Goal: Task Accomplishment & Management: Use online tool/utility

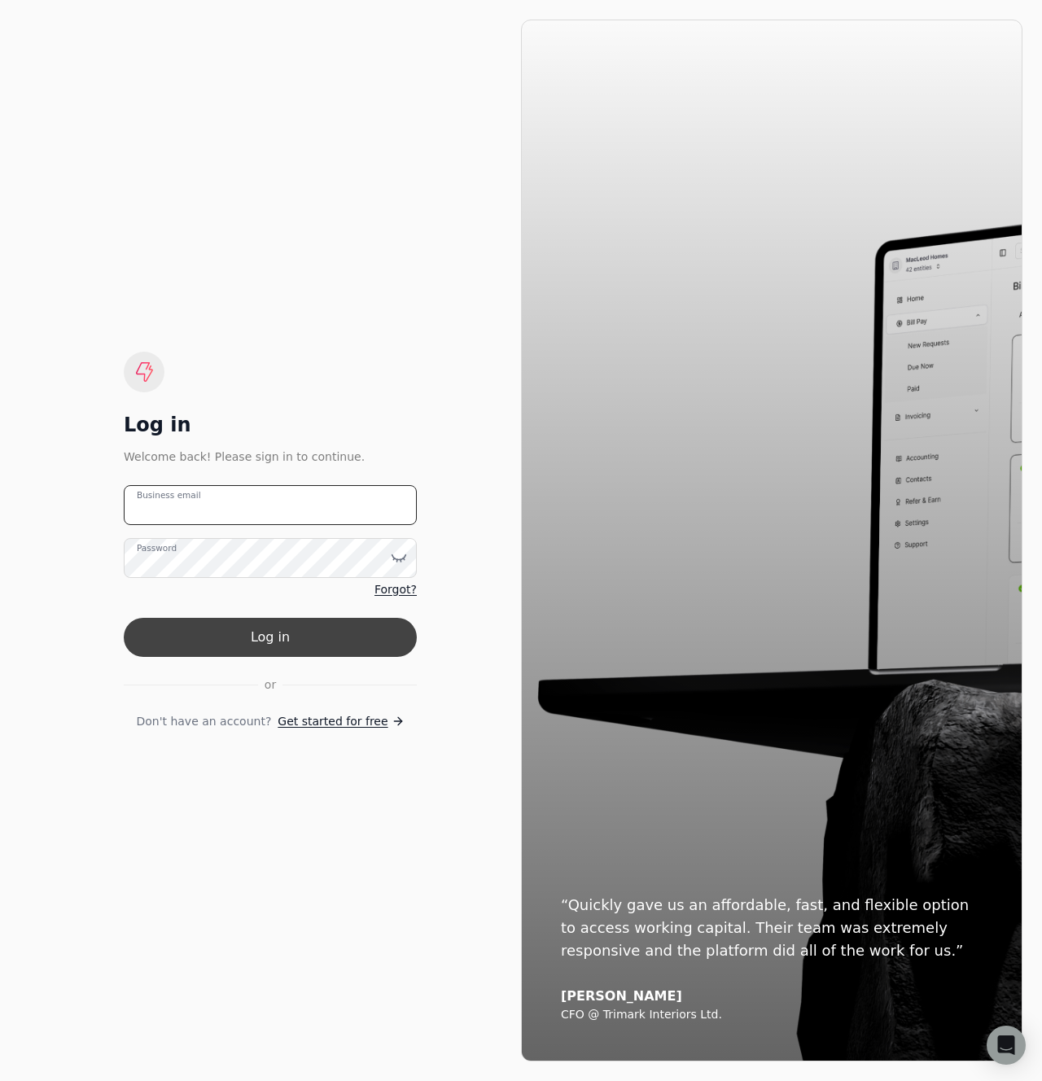
type email "[EMAIL_ADDRESS][DOMAIN_NAME]"
click at [260, 633] on button "Log in" at bounding box center [270, 637] width 293 height 39
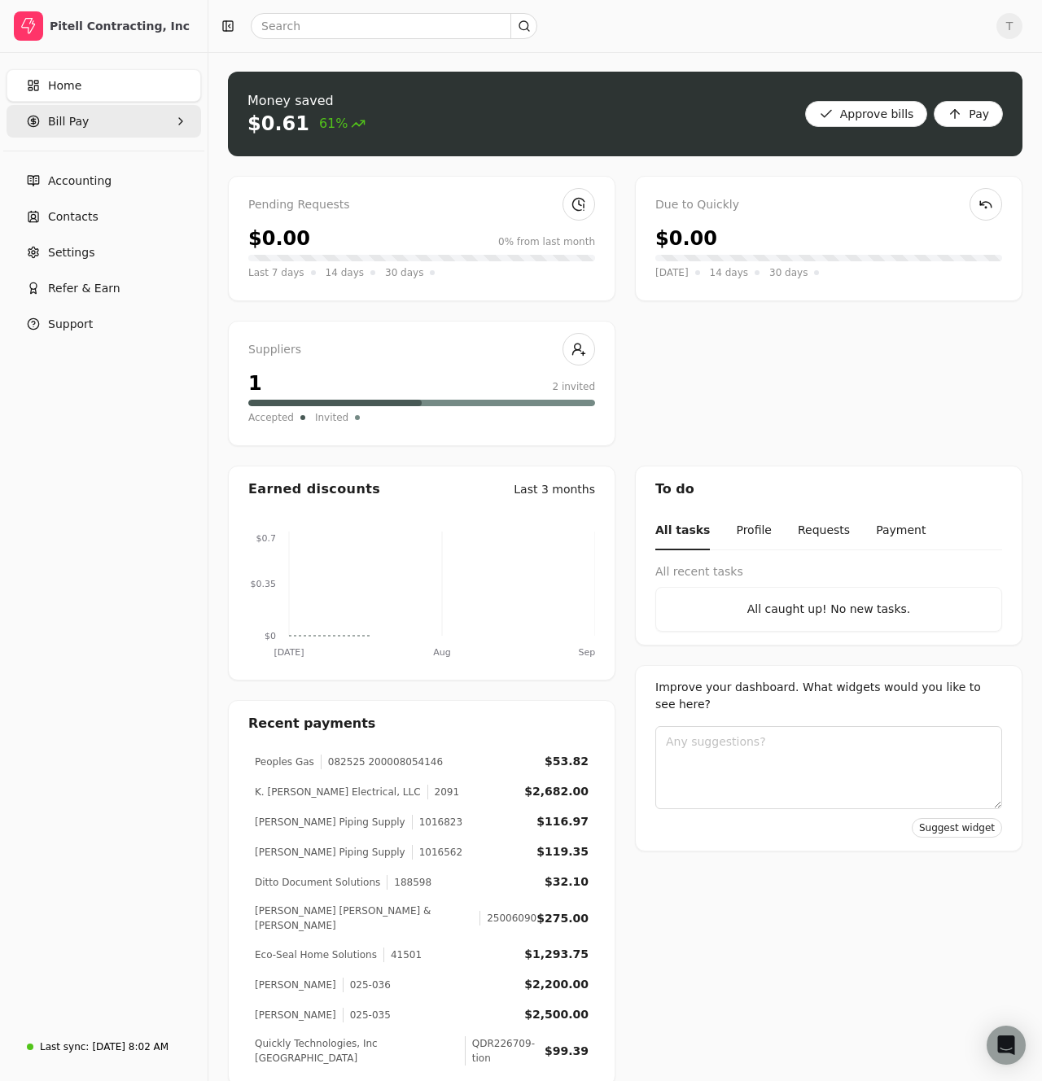
click at [114, 107] on Pay "Bill Pay" at bounding box center [104, 121] width 194 height 33
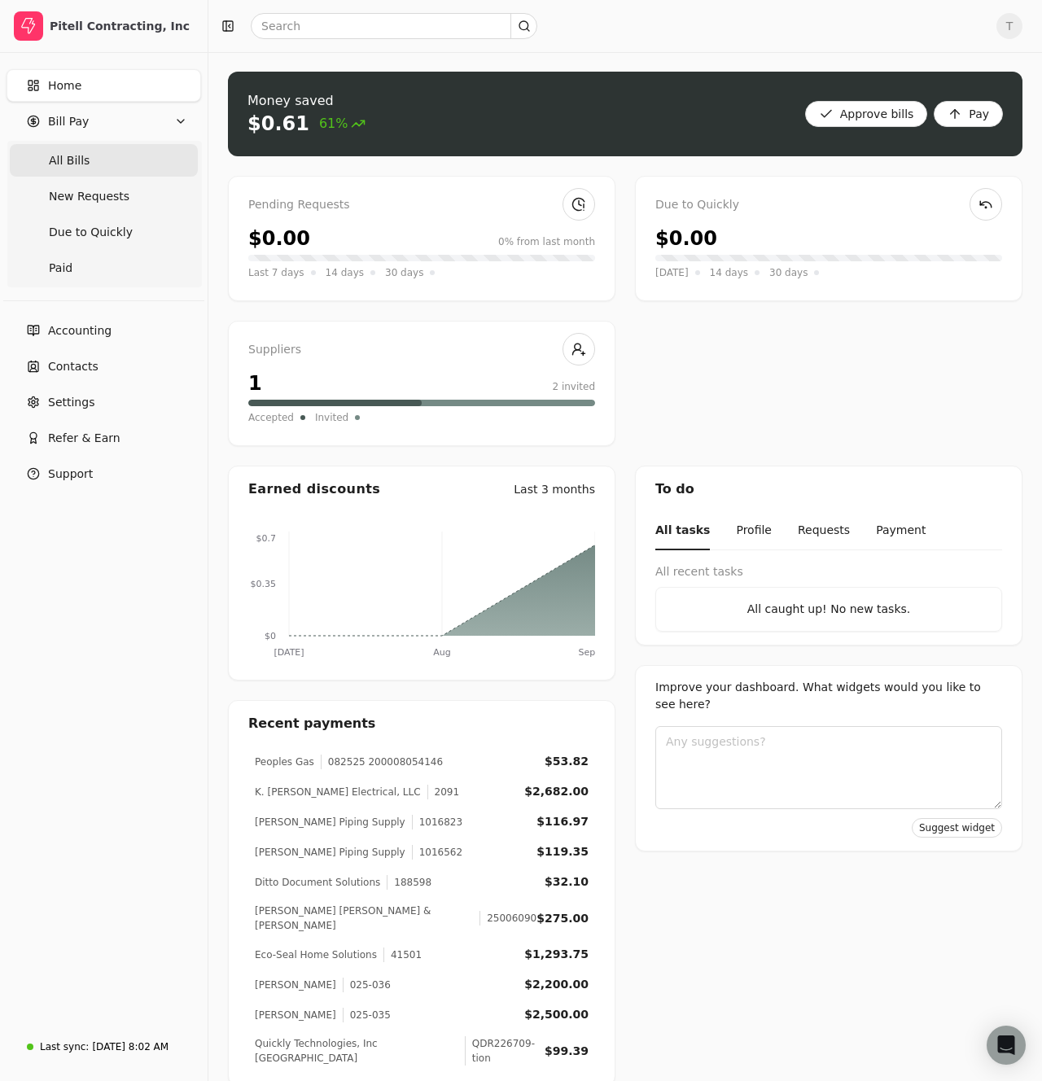
click at [103, 170] on Bills "All Bills" at bounding box center [104, 160] width 188 height 33
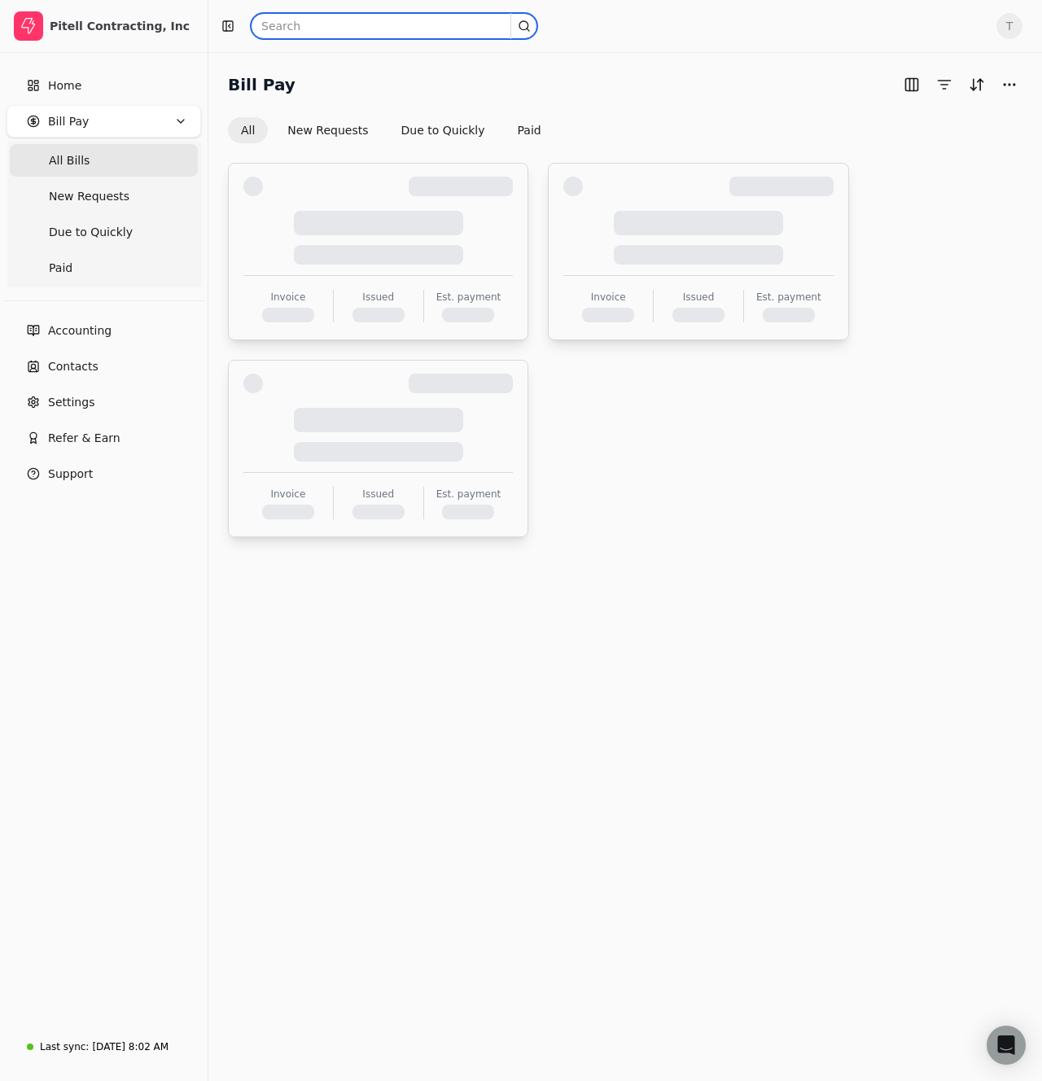
click at [381, 23] on input "text" at bounding box center [394, 26] width 286 height 26
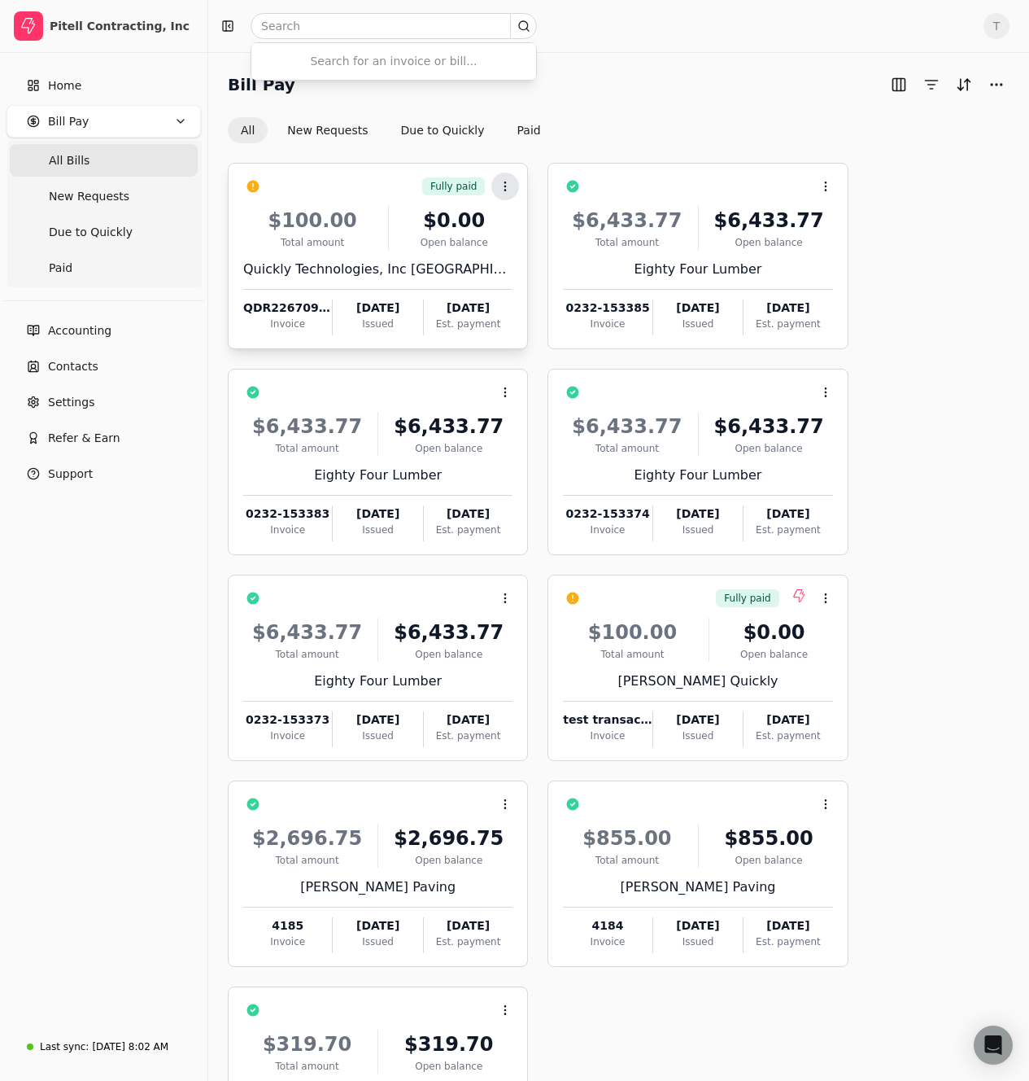
click at [506, 185] on icon at bounding box center [505, 186] width 13 height 13
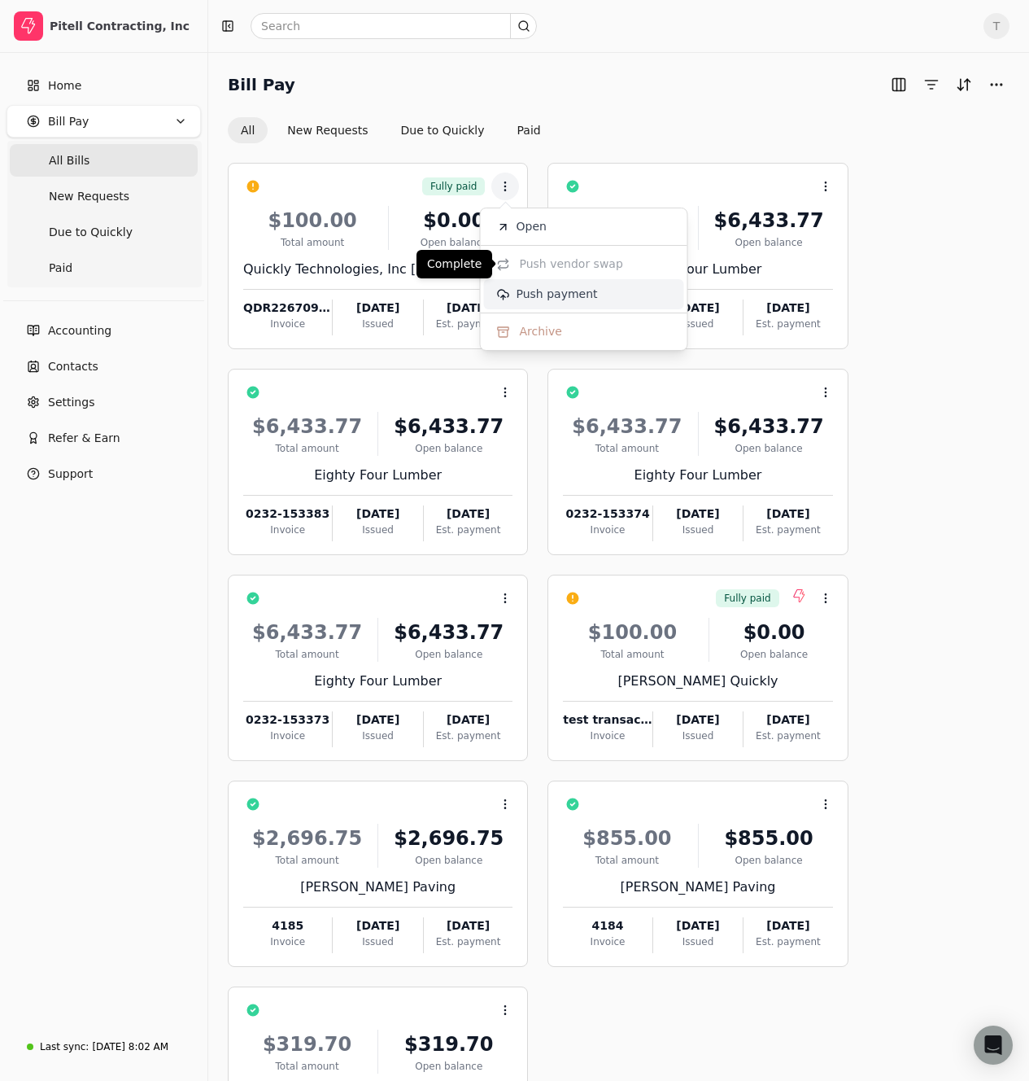
click at [561, 295] on span "Push payment" at bounding box center [557, 294] width 81 height 17
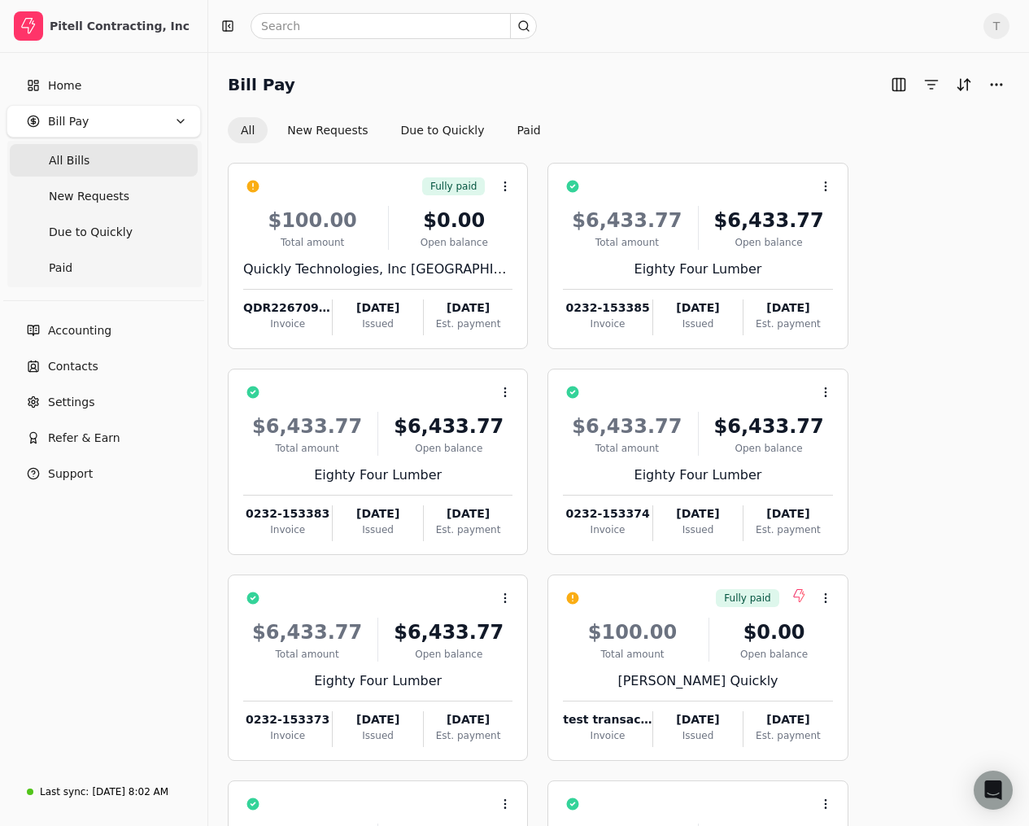
click at [796, 14] on div at bounding box center [593, 26] width 756 height 26
click at [506, 188] on icon at bounding box center [505, 186] width 13 height 13
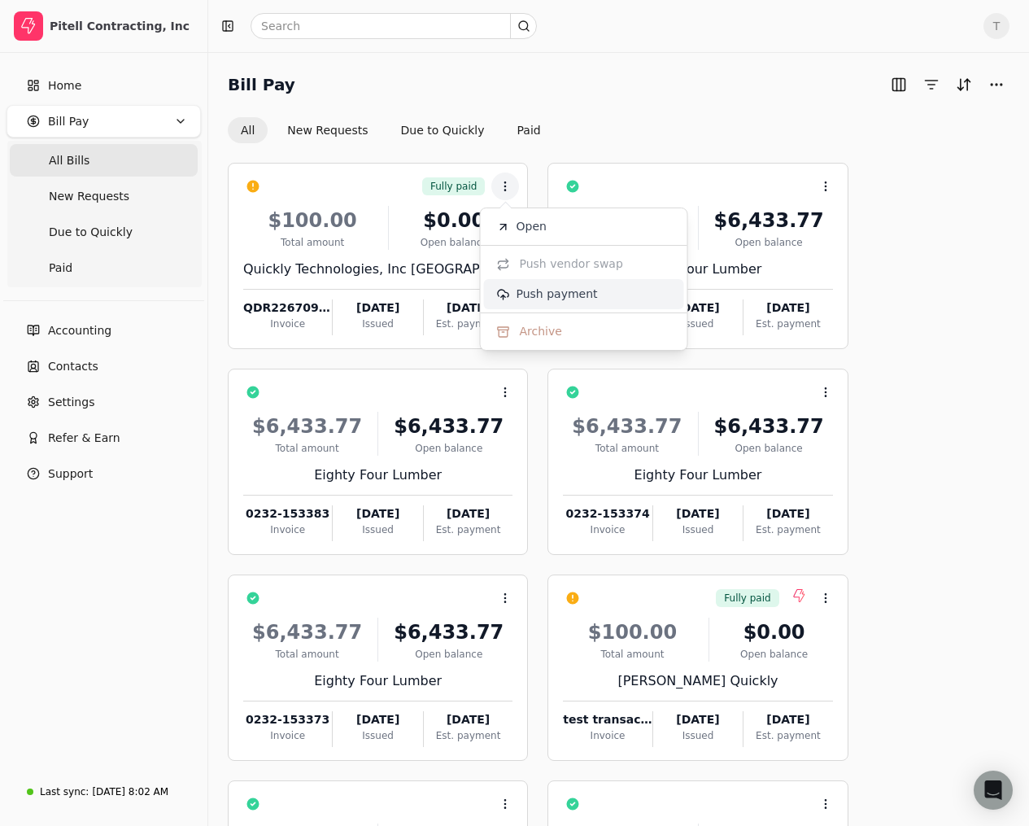
click at [512, 299] on li "Push payment" at bounding box center [584, 294] width 200 height 30
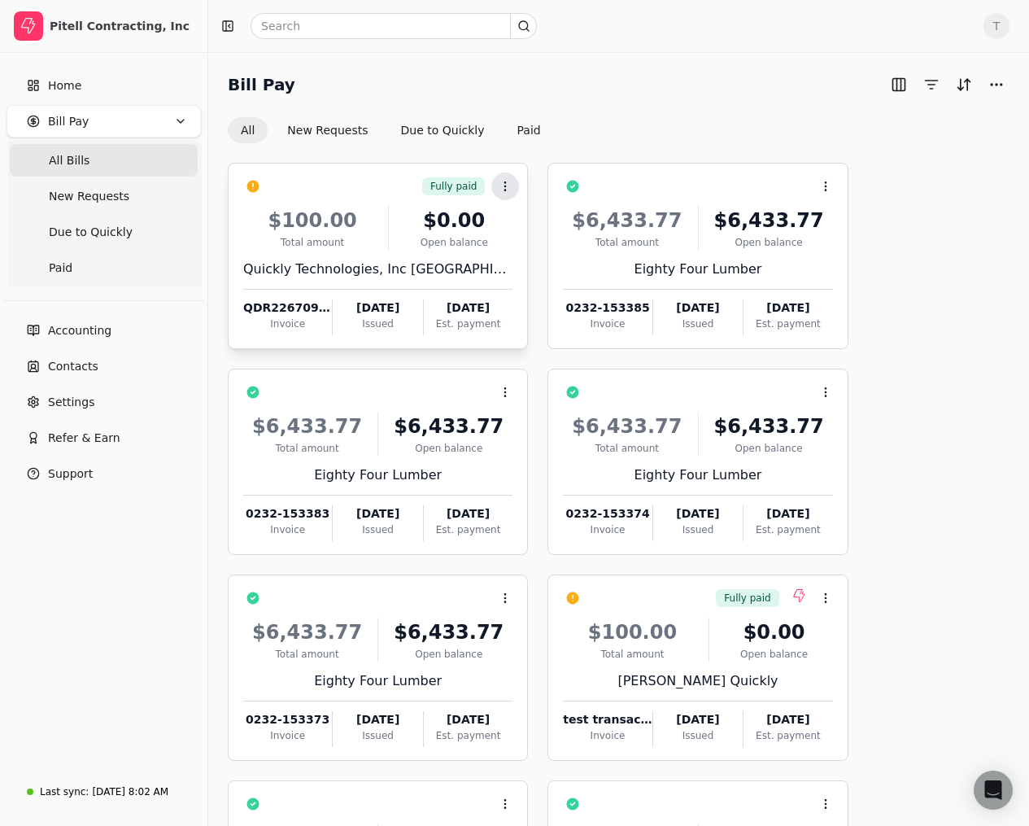
click at [511, 192] on icon at bounding box center [505, 186] width 13 height 13
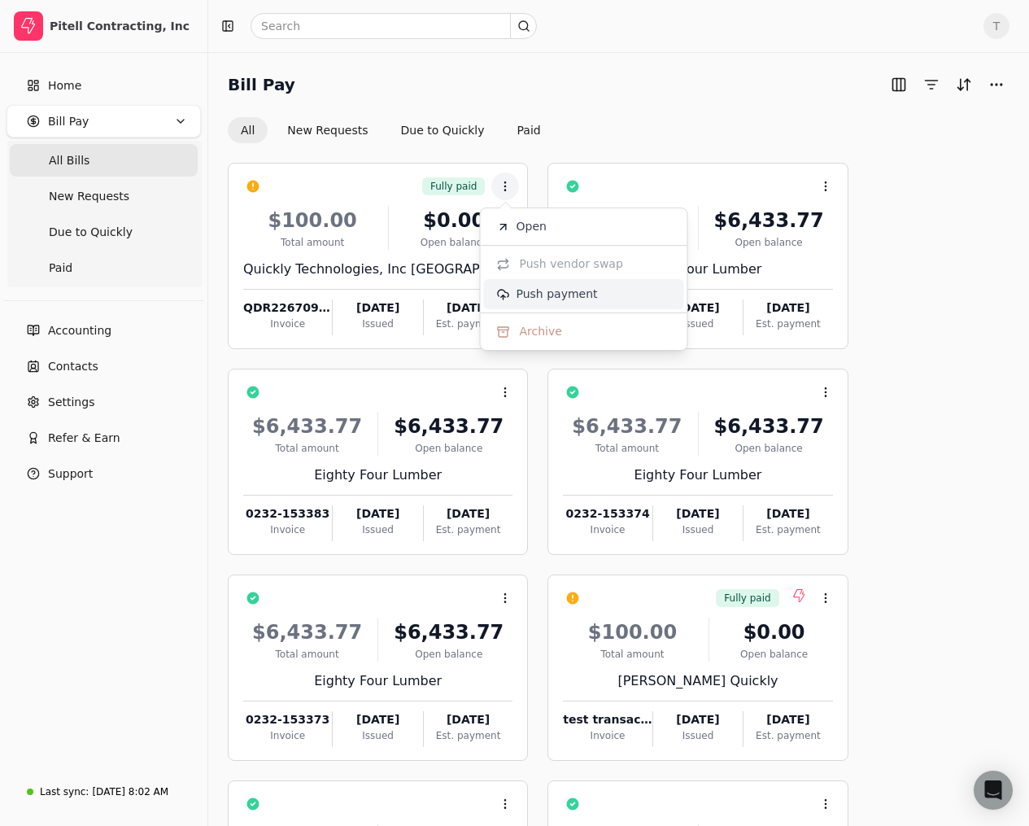
click at [525, 282] on li "Push payment" at bounding box center [584, 294] width 200 height 30
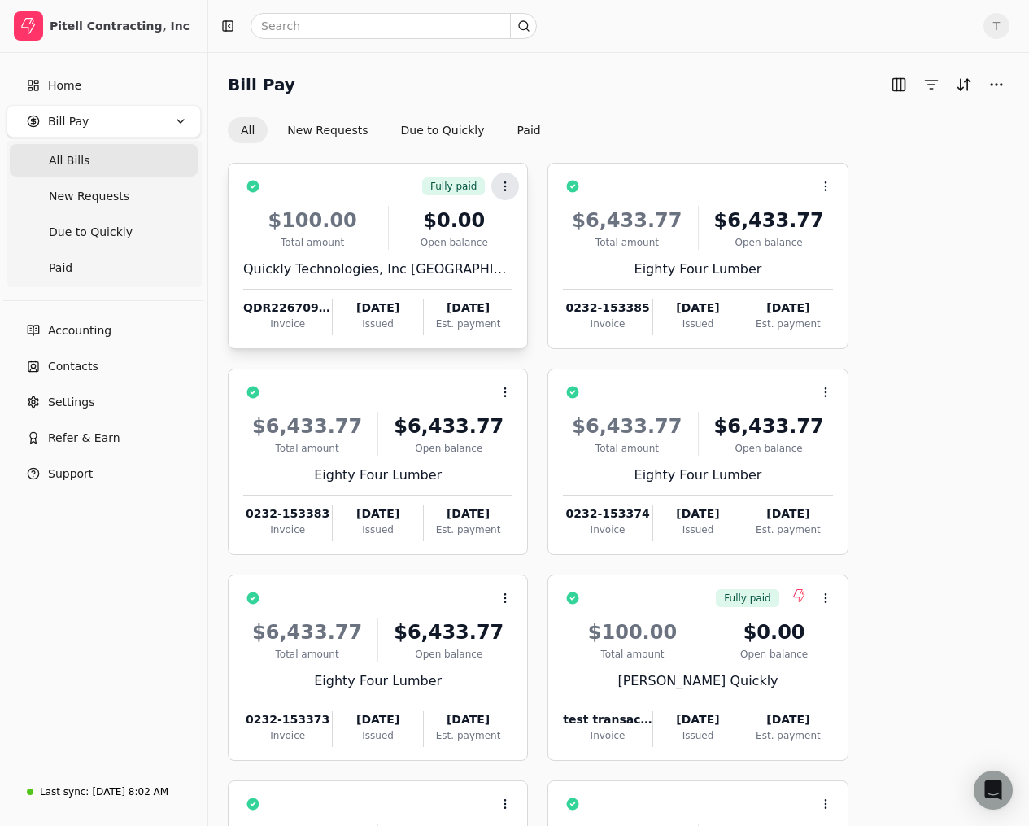
click at [509, 191] on icon at bounding box center [505, 186] width 13 height 13
click at [445, 60] on div "Bill Pay All New Requests Due to Quickly Paid Fully paid Context Menu Button $1…" at bounding box center [618, 658] width 821 height 1212
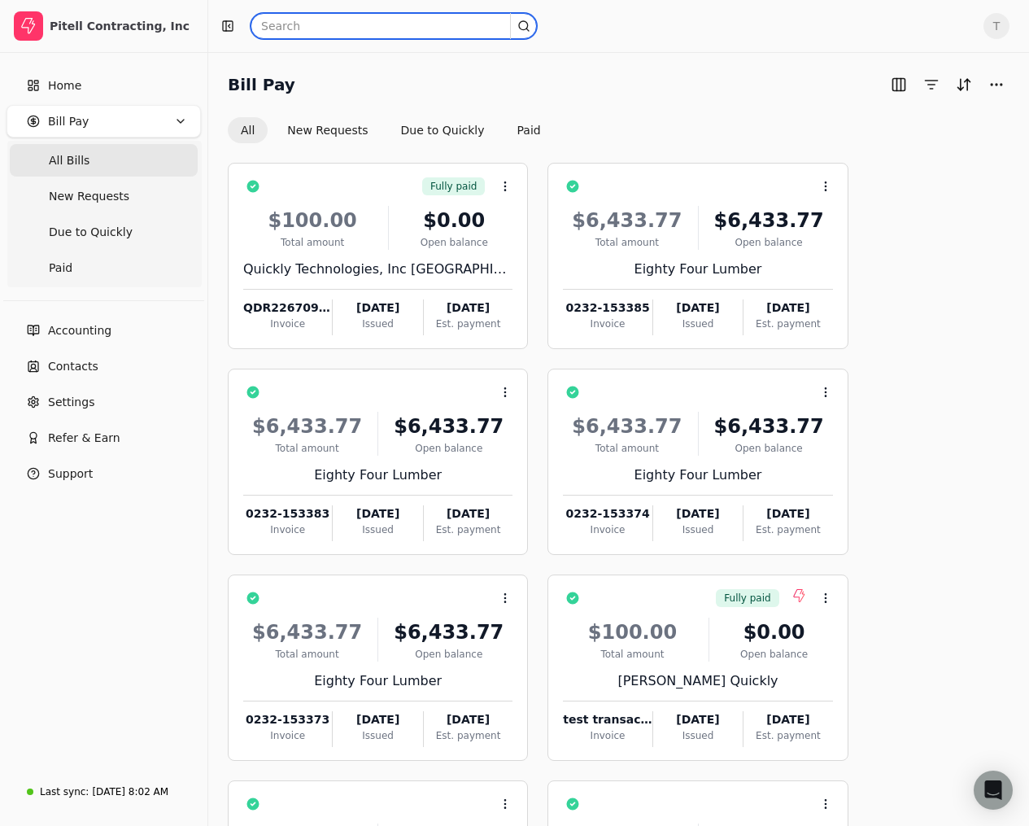
click at [435, 27] on input "text" at bounding box center [394, 26] width 286 height 26
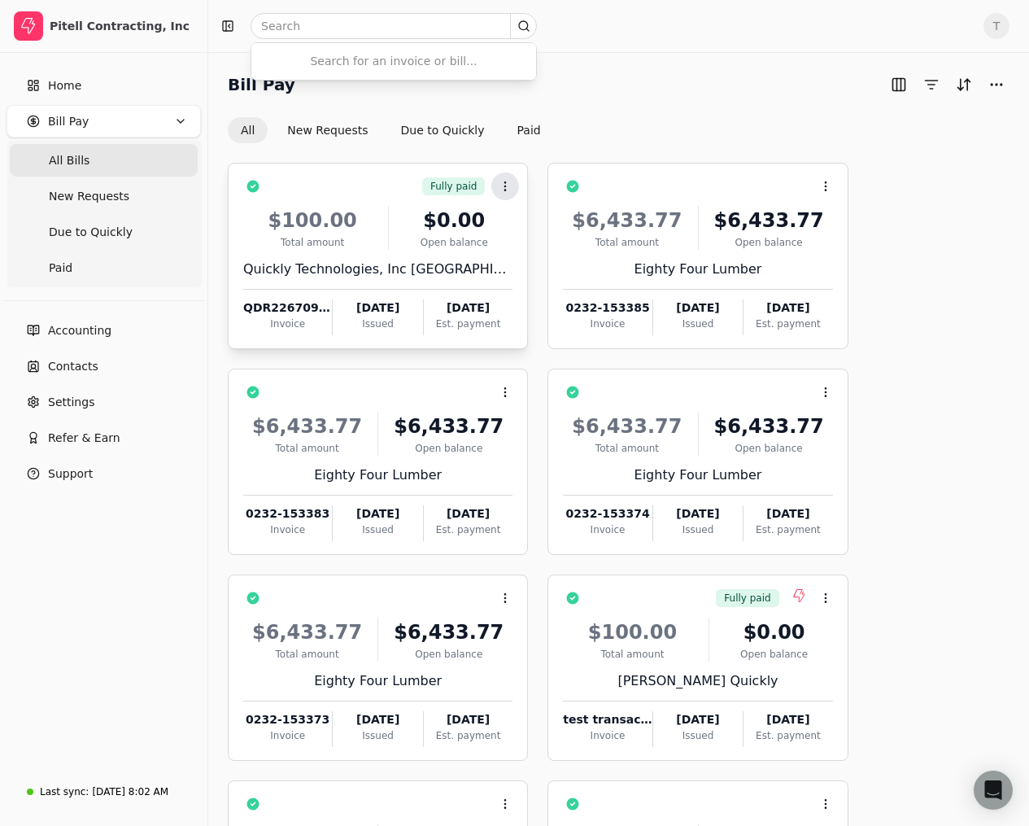
click at [515, 193] on button "Context Menu Button" at bounding box center [505, 187] width 28 height 28
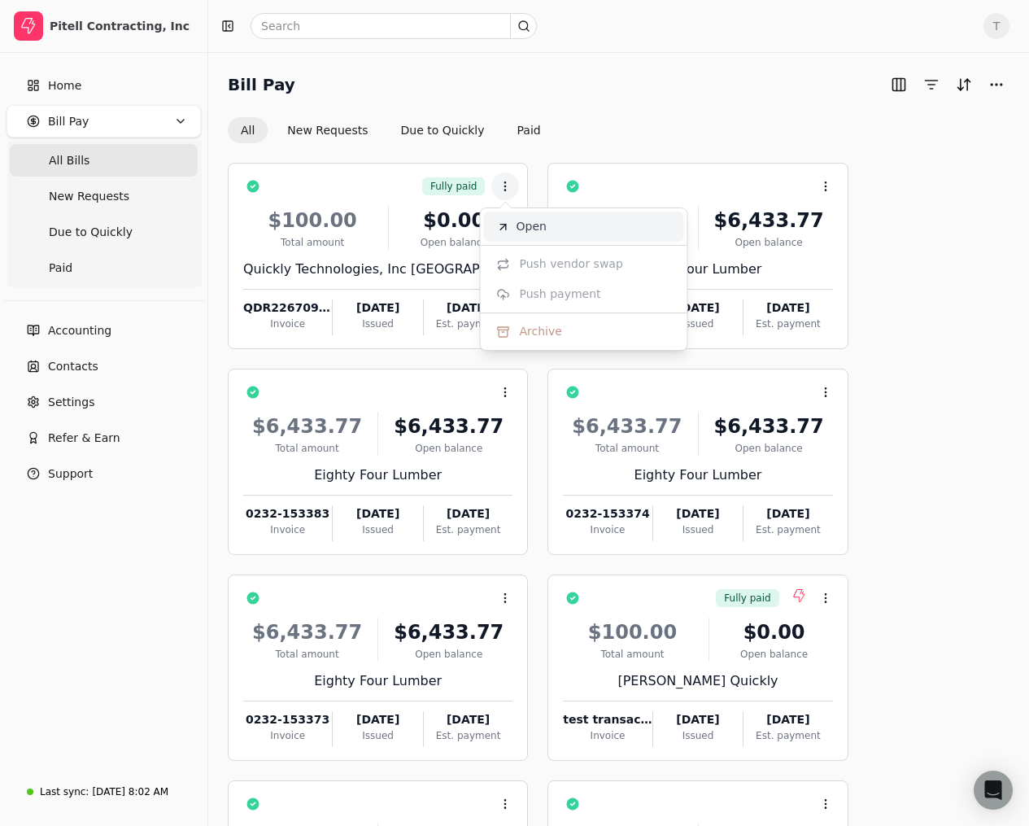
click at [518, 219] on span "Open" at bounding box center [532, 226] width 30 height 17
